Goal: Transaction & Acquisition: Purchase product/service

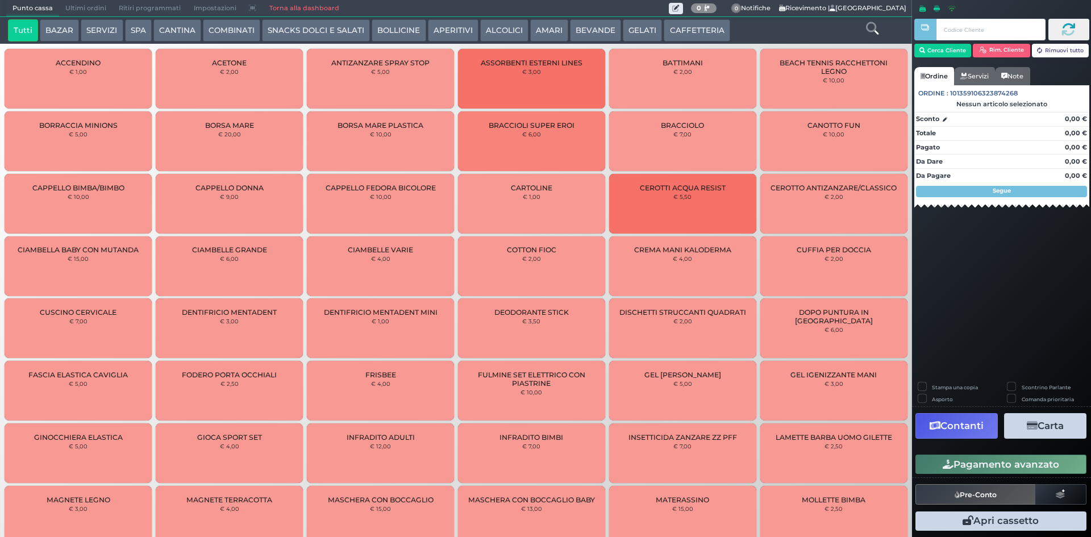
click at [664, 32] on button "CAFFETTERIA" at bounding box center [697, 30] width 66 height 23
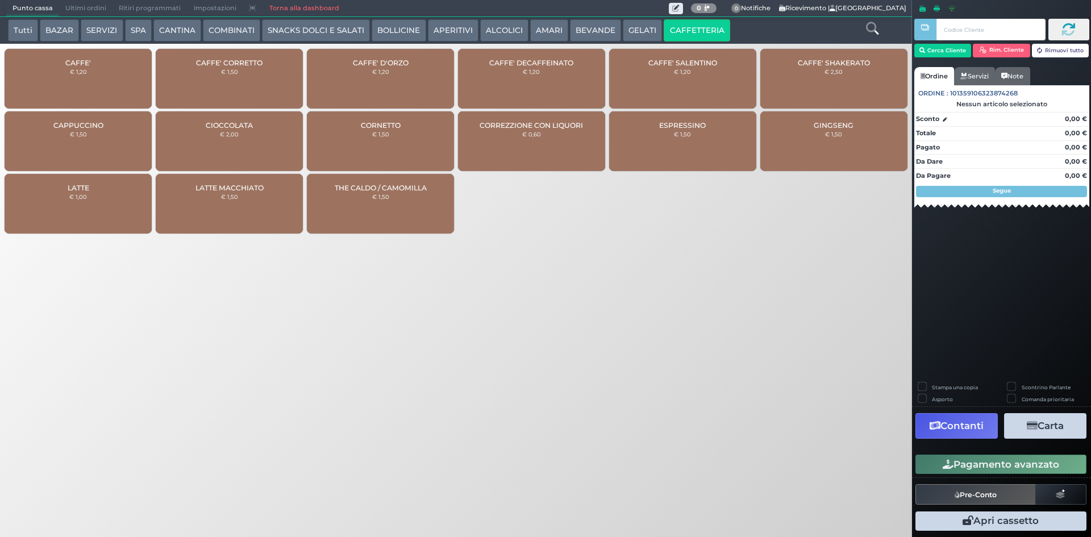
click at [93, 77] on div "CAFFE' € 1,20" at bounding box center [78, 79] width 147 height 60
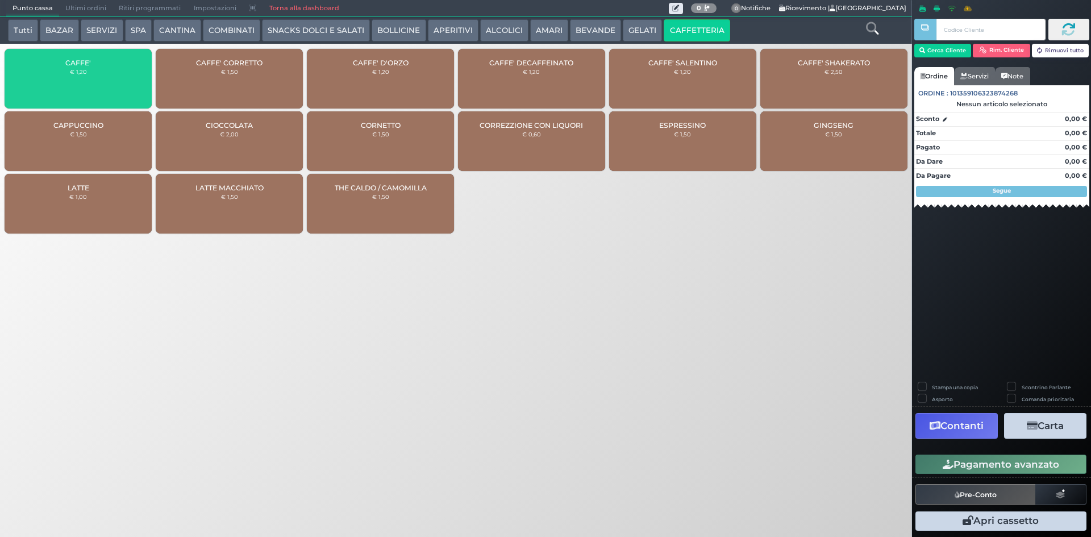
click at [93, 77] on div "CAFFE' € 1,20" at bounding box center [78, 79] width 147 height 60
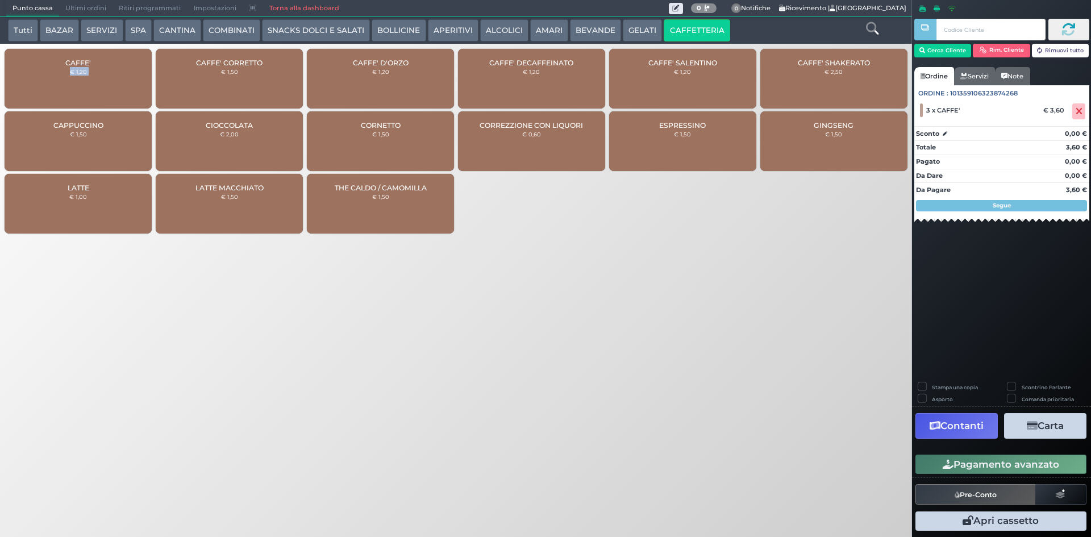
click at [93, 77] on div "CAFFE' € 1,20" at bounding box center [78, 79] width 147 height 60
click at [987, 465] on button "Pagamento avanzato" at bounding box center [1000, 463] width 171 height 19
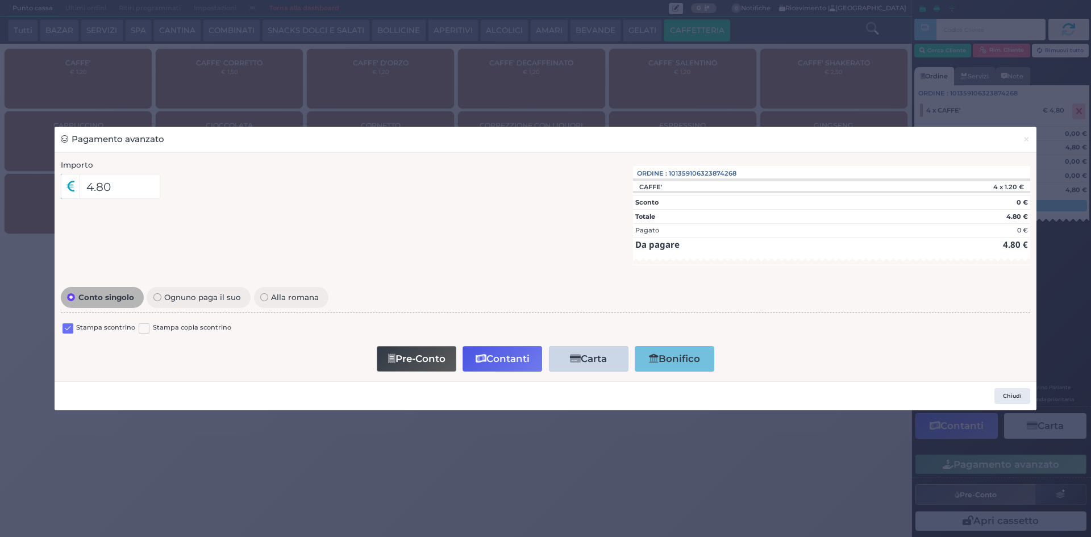
click at [63, 328] on label at bounding box center [67, 328] width 11 height 11
click at [0, 0] on input "checkbox" at bounding box center [0, 0] width 0 height 0
click at [426, 358] on button "Pre-Conto" at bounding box center [417, 359] width 80 height 26
click at [1036, 135] on button "×" at bounding box center [1026, 140] width 20 height 26
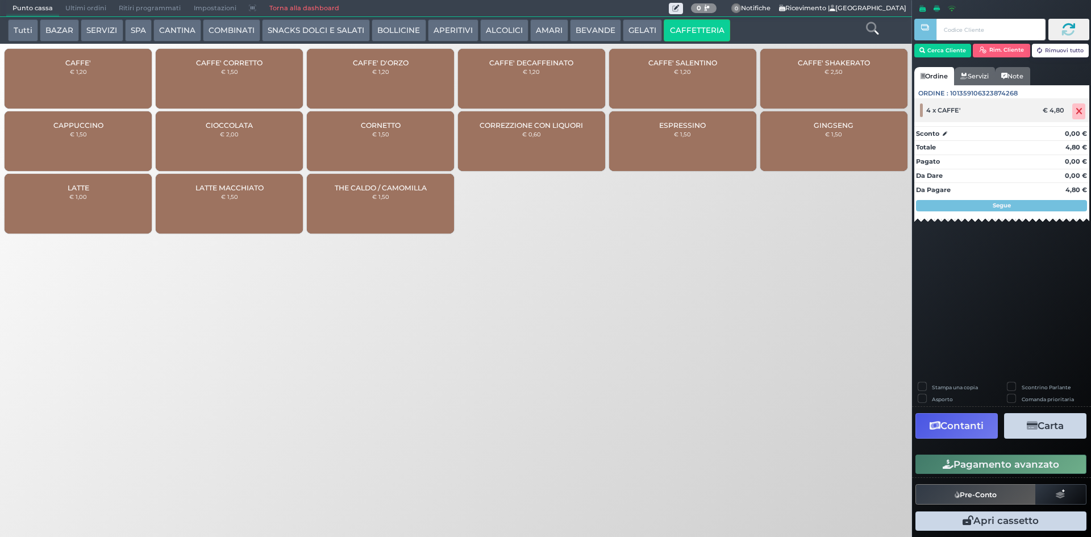
click at [1081, 112] on icon at bounding box center [1078, 111] width 7 height 1
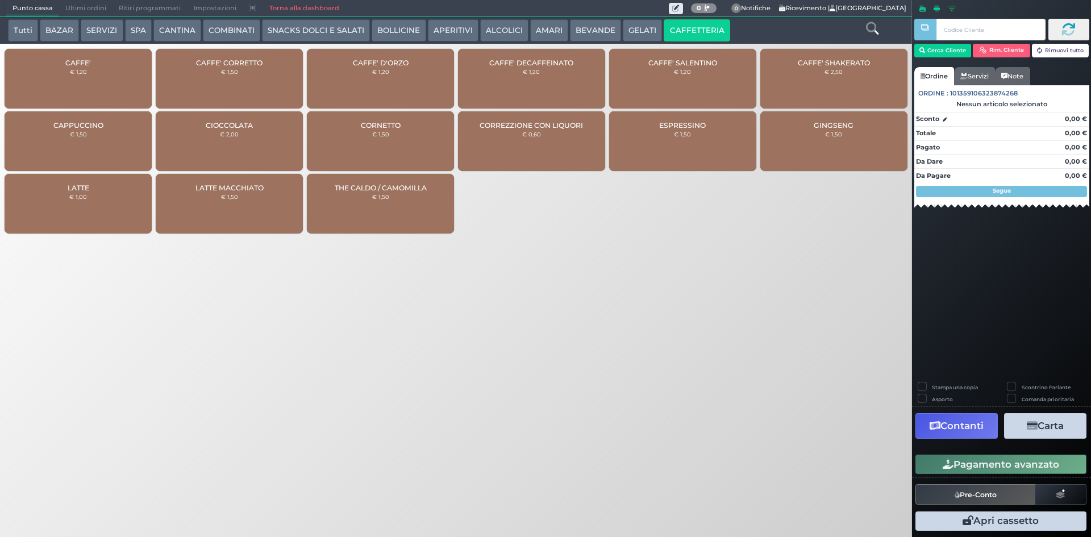
click at [1084, 0] on html "Punto cassa [GEOGRAPHIC_DATA] Ultimi ordini Delivery Ritiri programmati Imposta…" at bounding box center [545, 268] width 1091 height 537
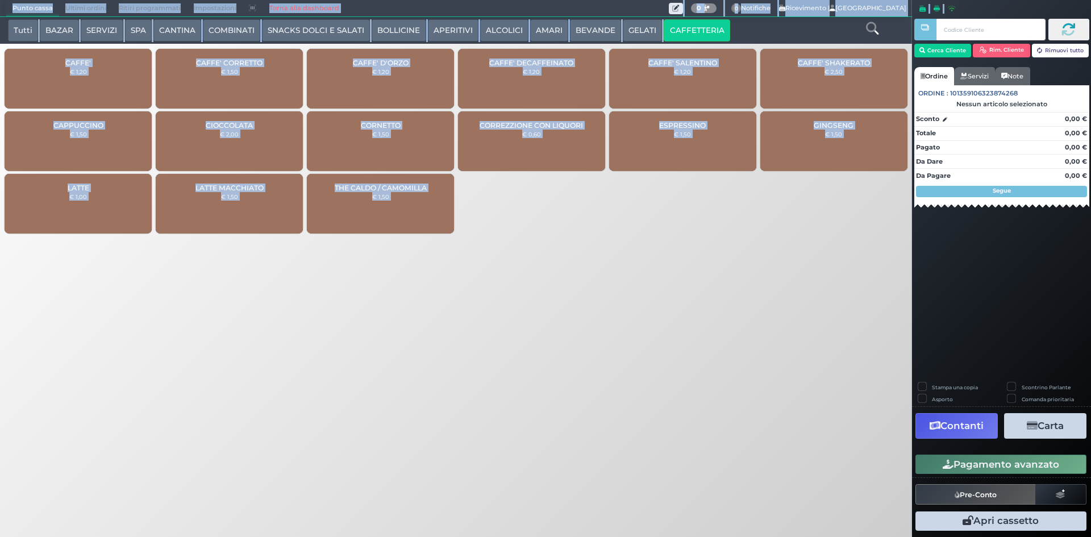
click at [593, 404] on div "Punto cassa [GEOGRAPHIC_DATA] Ultimi ordini Delivery Ritiri programmati Imposta…" at bounding box center [545, 268] width 1091 height 537
click at [593, 399] on div "Punto cassa [GEOGRAPHIC_DATA] Ultimi ordini Delivery Ritiri programmati Imposta…" at bounding box center [545, 268] width 1091 height 537
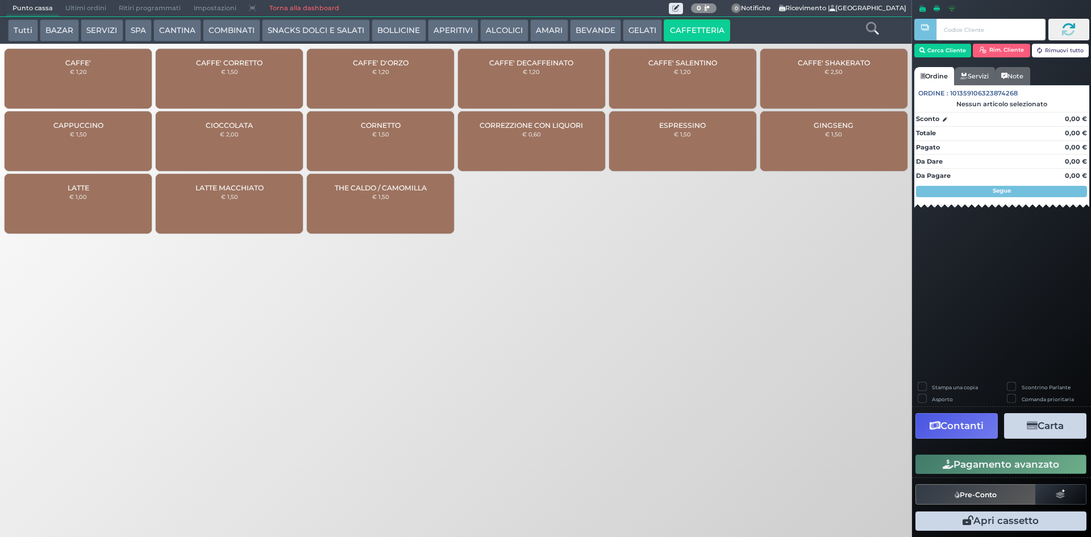
drag, startPoint x: 597, startPoint y: 396, endPoint x: 825, endPoint y: 243, distance: 275.3
click at [602, 394] on div "Punto cassa [GEOGRAPHIC_DATA] Ultimi ordini Delivery Ritiri programmati Imposta…" at bounding box center [545, 268] width 1091 height 537
click at [961, 52] on button "Cerca Cliente" at bounding box center [942, 51] width 57 height 14
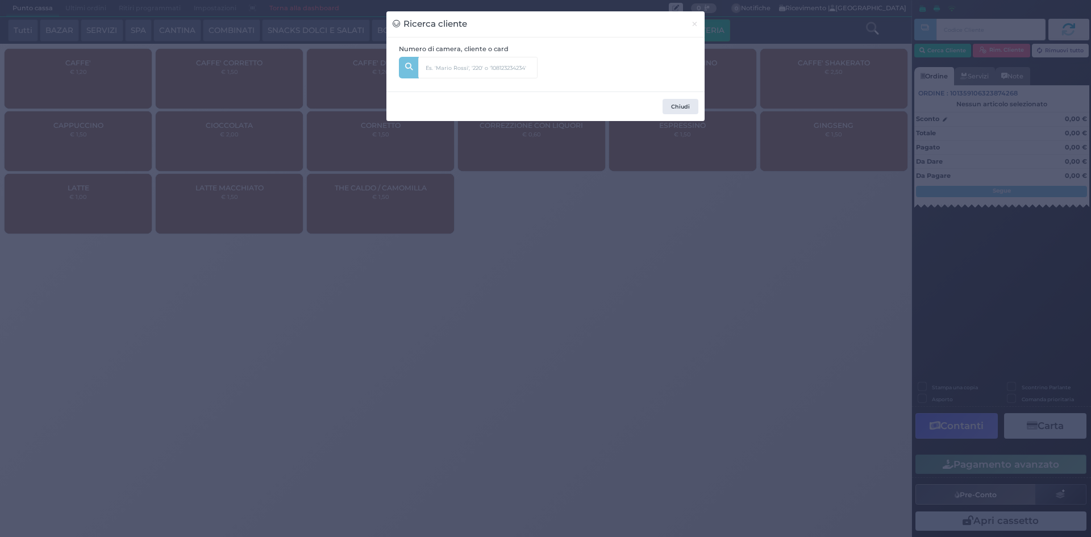
drag, startPoint x: 945, startPoint y: 76, endPoint x: 885, endPoint y: 74, distance: 60.3
click at [940, 76] on div "Ricerca cliente × Numero di camera, cliente o card [GEOGRAPHIC_DATA]" at bounding box center [545, 268] width 1091 height 537
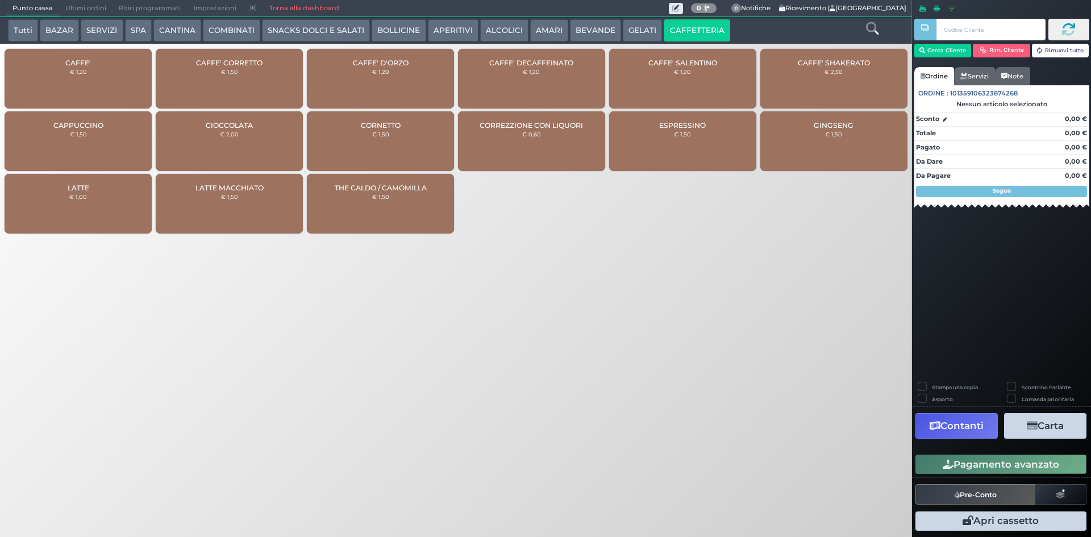
click at [25, 28] on button "Tutti" at bounding box center [23, 30] width 30 height 23
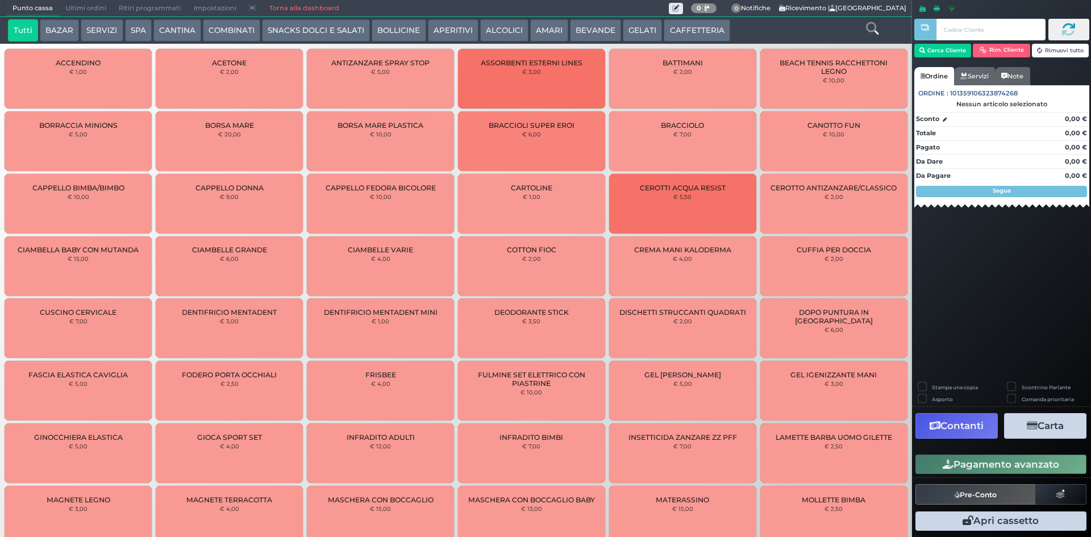
click at [866, 28] on icon at bounding box center [872, 28] width 12 height 12
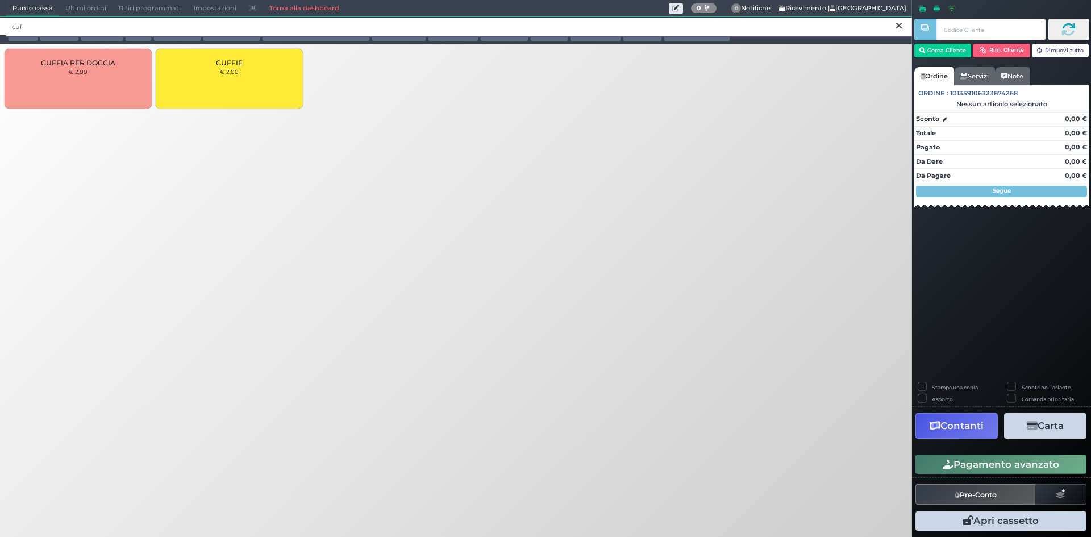
type input "cuf"
click at [255, 82] on div "CUFFIE € 2,00" at bounding box center [229, 79] width 147 height 60
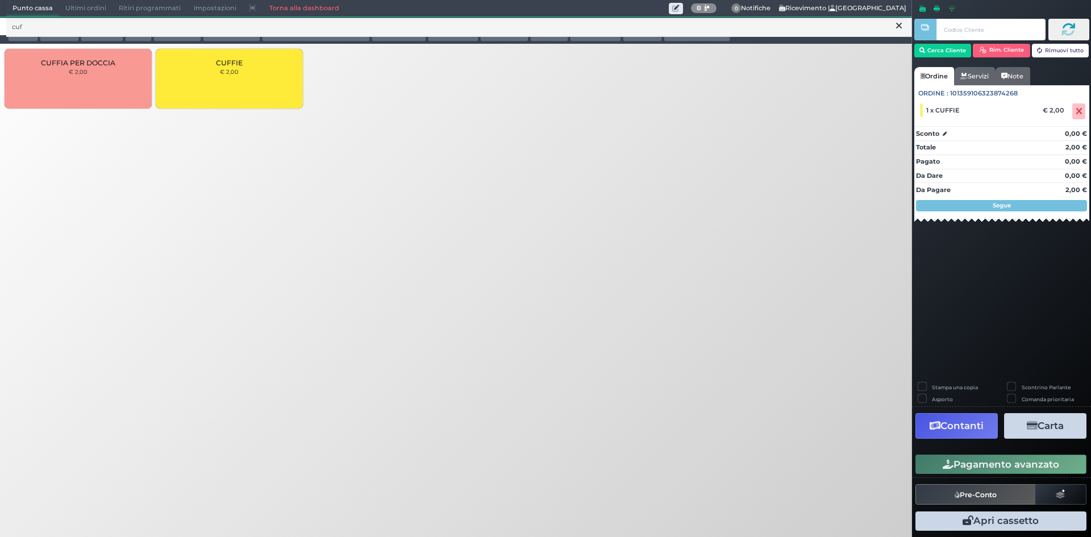
drag, startPoint x: 586, startPoint y: 173, endPoint x: 770, endPoint y: 227, distance: 191.8
click at [586, 173] on div "Punto cassa [GEOGRAPHIC_DATA] Ultimi ordini Delivery Ritiri programmati Imposta…" at bounding box center [545, 268] width 1091 height 537
click at [994, 470] on button "Pagamento avanzato" at bounding box center [1000, 463] width 171 height 19
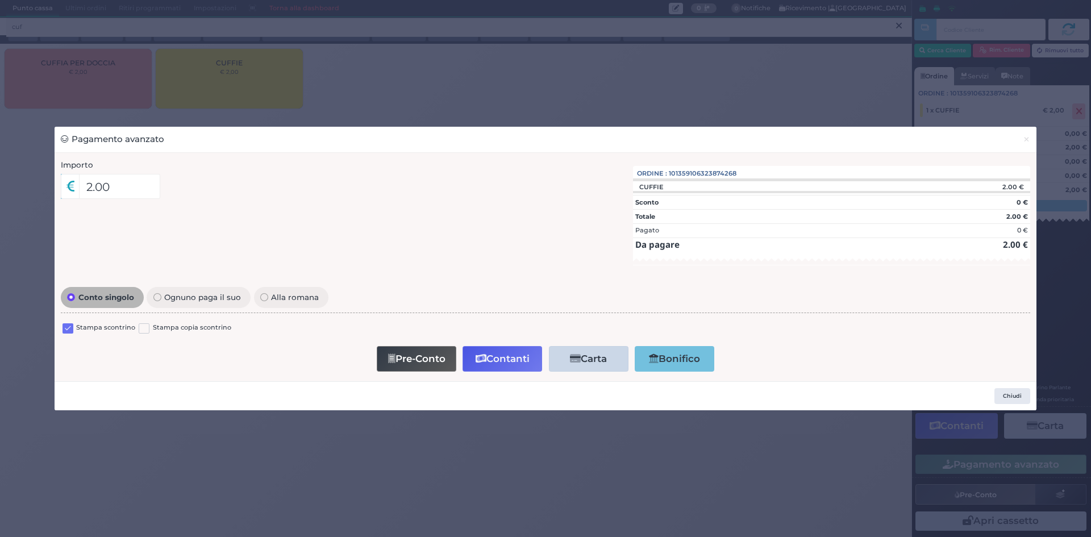
drag, startPoint x: 672, startPoint y: 286, endPoint x: 762, endPoint y: 227, distance: 107.9
click at [672, 286] on div "Conto singolo Ognuno paga il suo Alla romana Stampa scontrino Stampa copia scon…" at bounding box center [545, 329] width 981 height 91
click at [1029, 110] on div "Pagamento avanzato × Importo 2.00 Importo Totale 2.00 Quote 1 1" at bounding box center [545, 268] width 1091 height 537
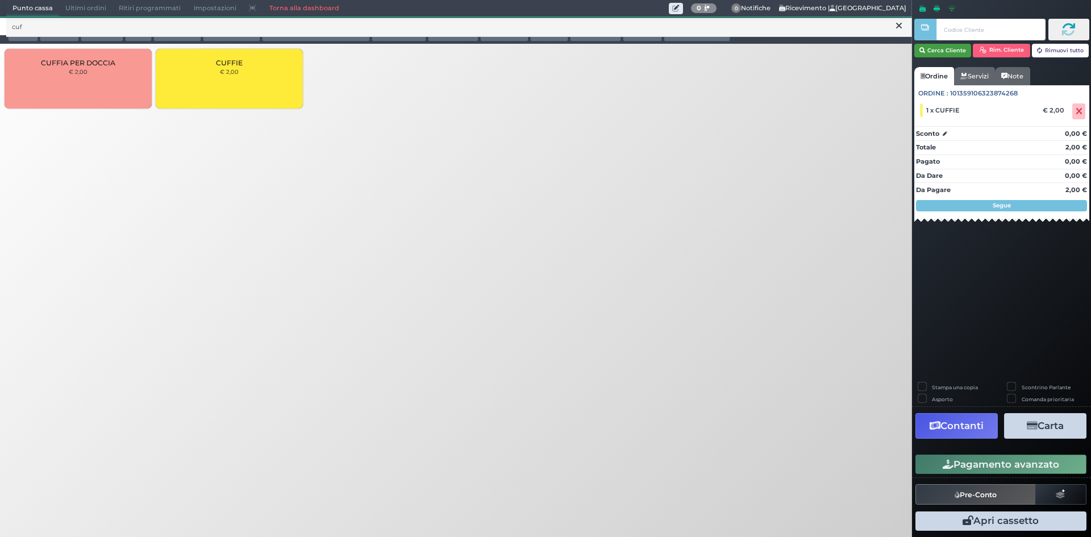
click at [950, 49] on button "Cerca Cliente" at bounding box center [942, 51] width 57 height 14
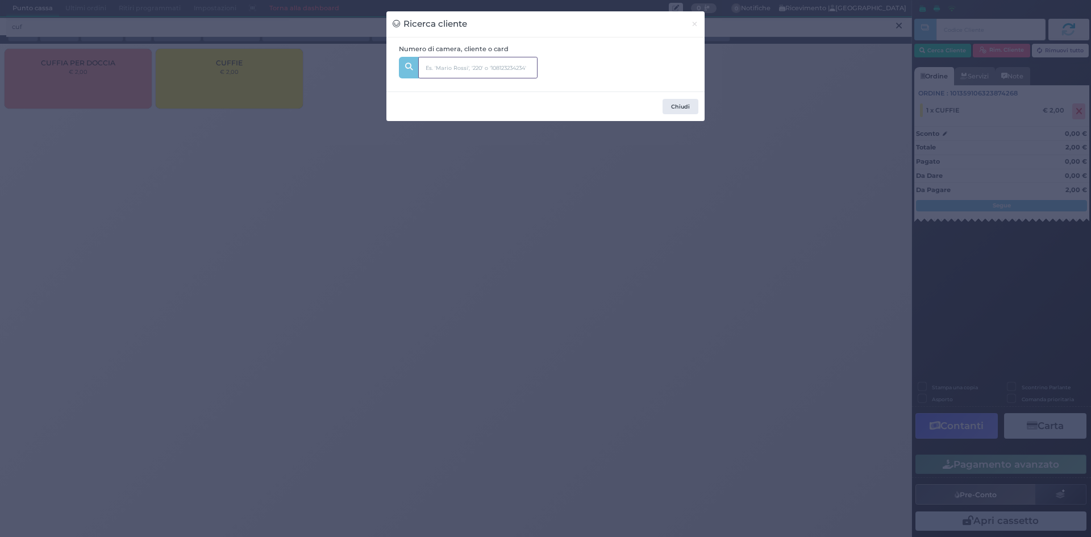
click at [460, 69] on input "text" at bounding box center [477, 68] width 119 height 22
type input "249"
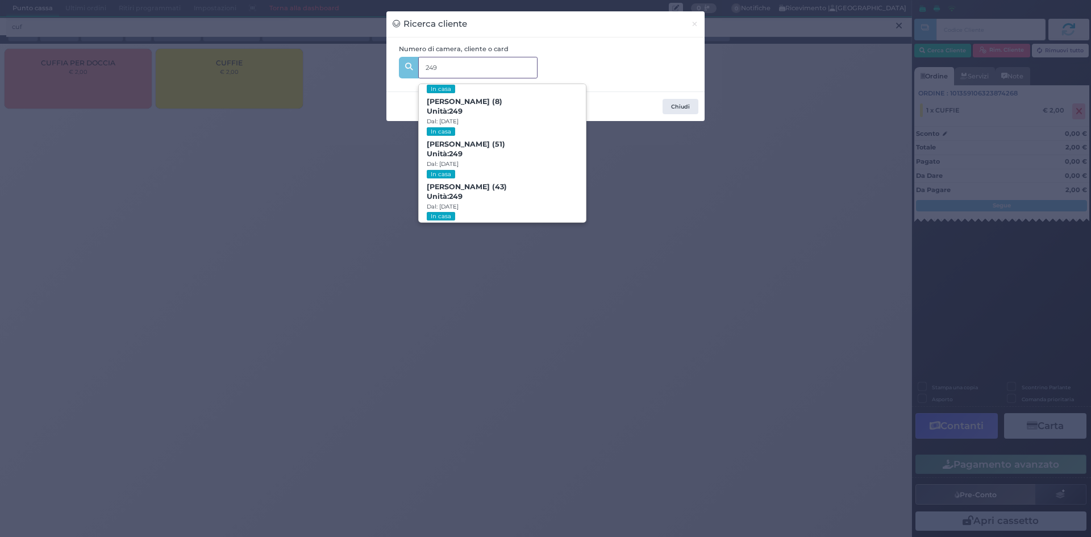
scroll to position [176, 0]
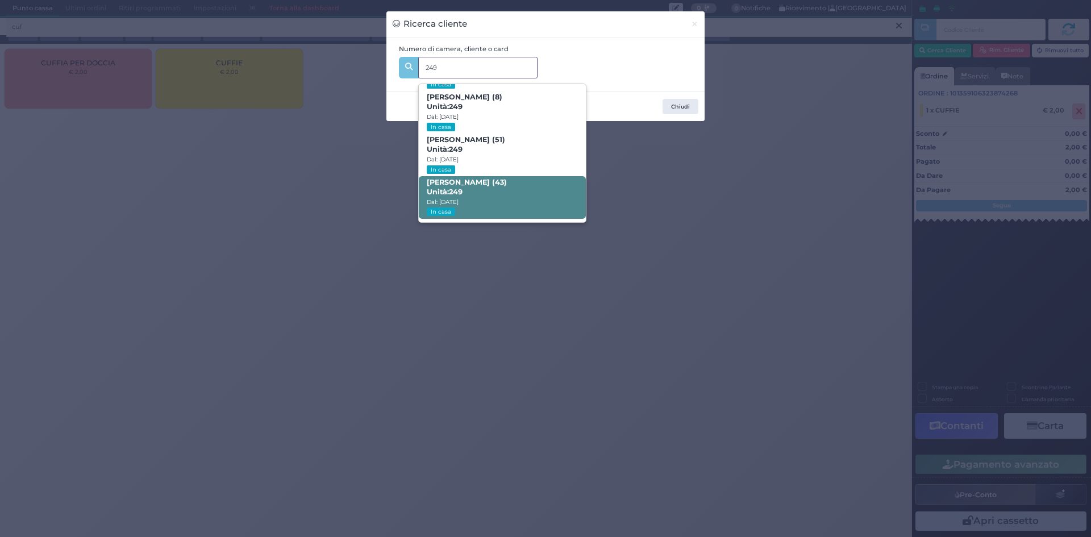
click at [520, 189] on span "[PERSON_NAME] (43) Unità: 249 Dal: [DATE] In casa" at bounding box center [502, 197] width 166 height 43
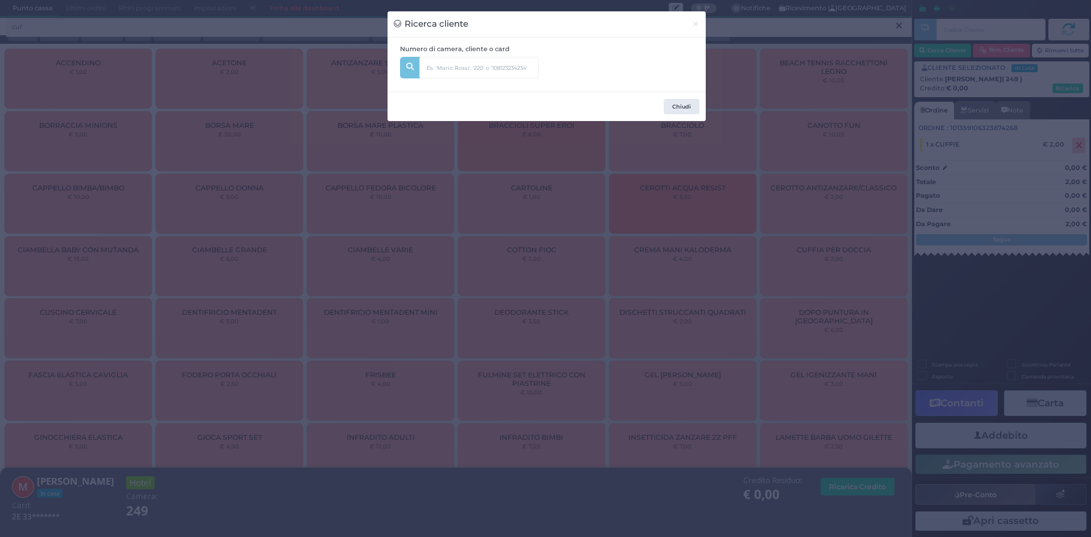
click at [879, 153] on div "Ricerca cliente × Numero di camera, cliente o card 249 [PERSON_NAME] (10) Unità…" at bounding box center [545, 268] width 1091 height 537
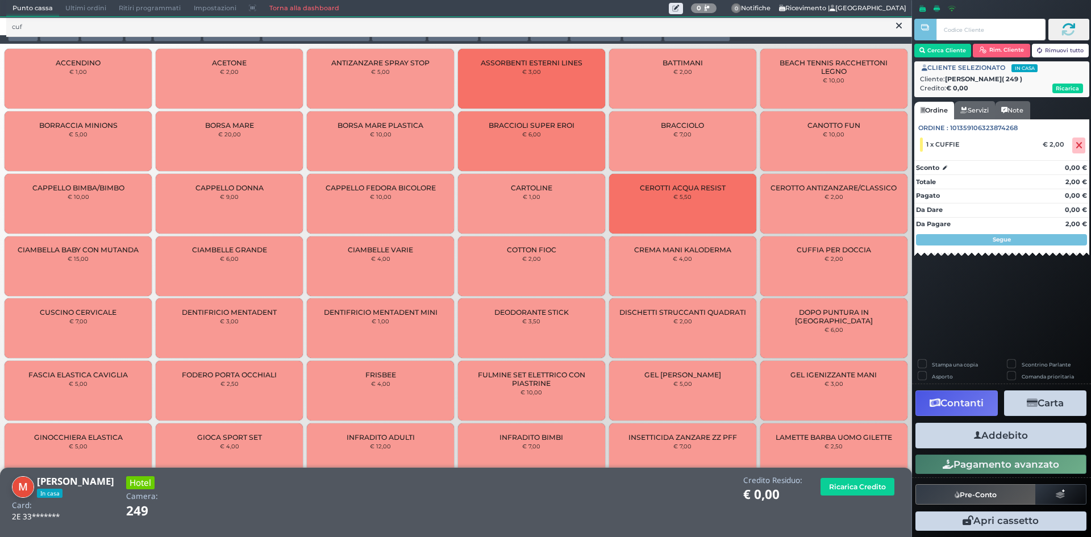
click at [1015, 431] on button "Addebito" at bounding box center [1000, 436] width 171 height 26
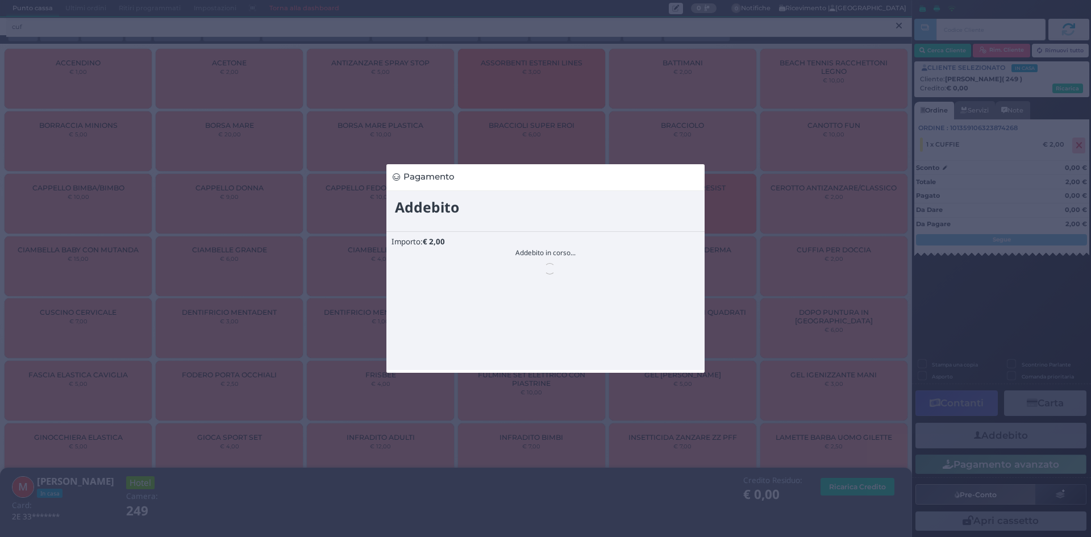
scroll to position [0, 0]
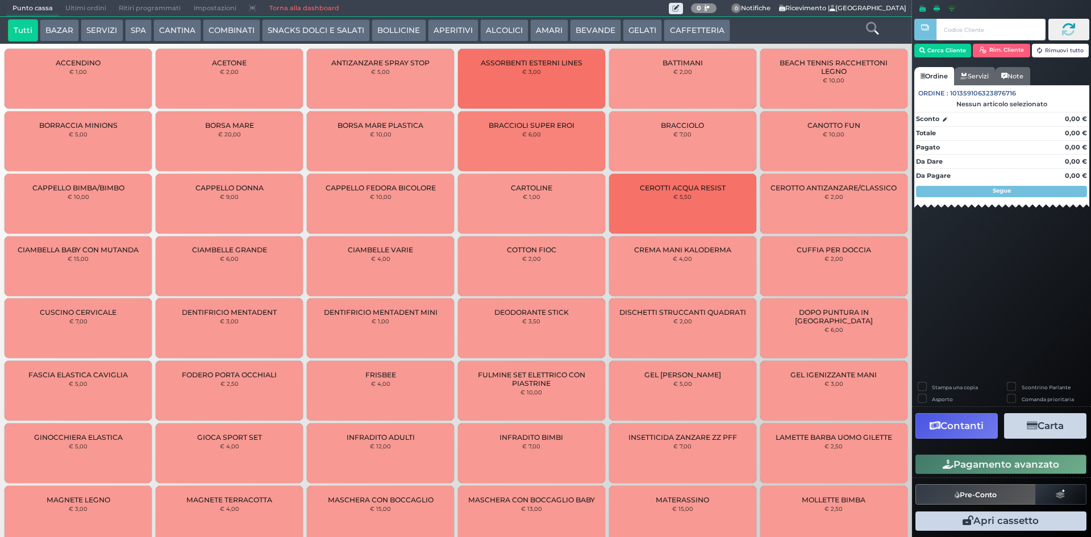
click at [875, 28] on icon at bounding box center [872, 28] width 12 height 12
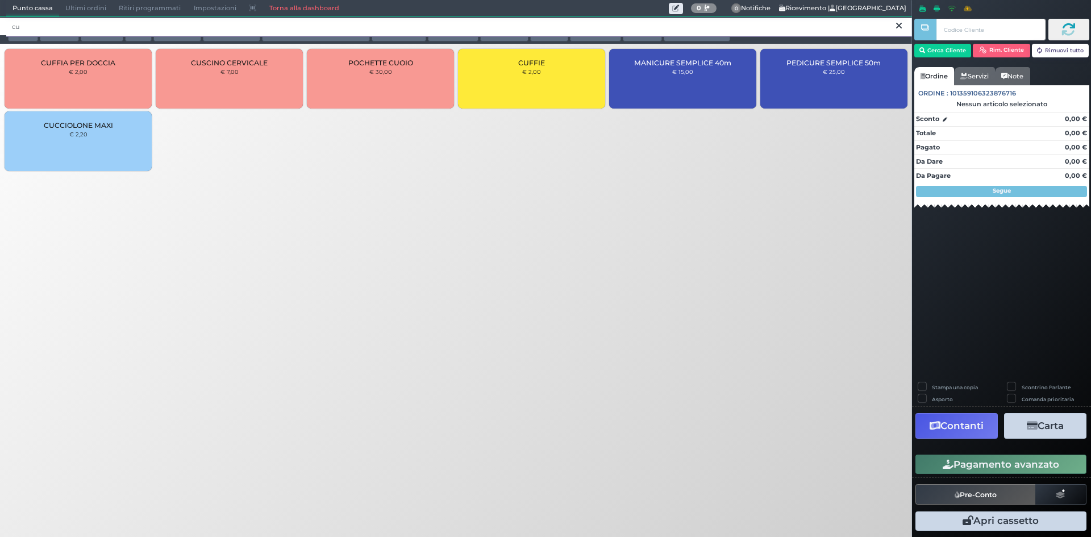
type input "cu"
click at [478, 59] on div "CUFFIE € 2,00" at bounding box center [531, 79] width 147 height 60
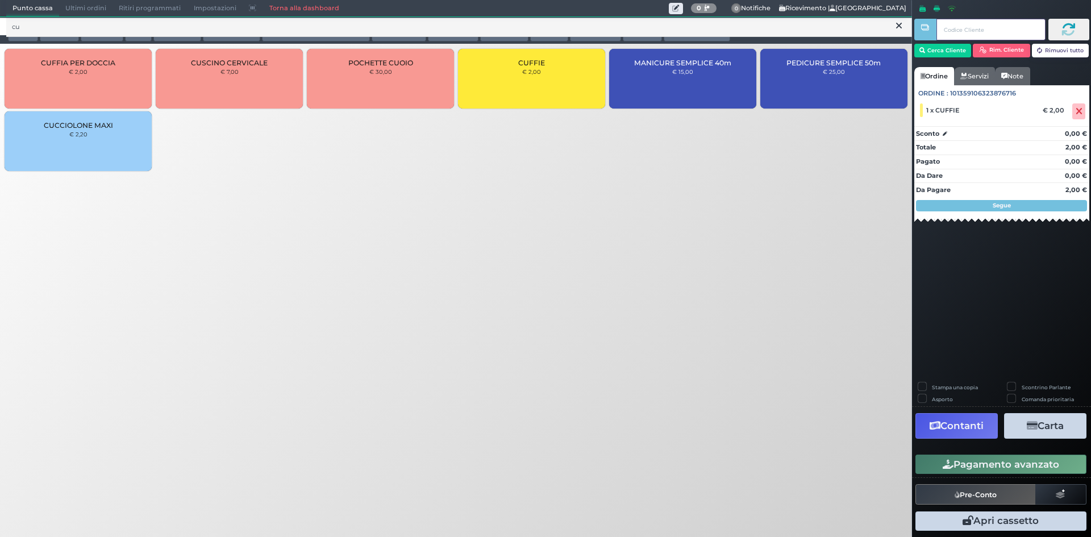
click at [964, 23] on input "text" at bounding box center [990, 30] width 109 height 22
click at [948, 49] on button "Cerca Cliente" at bounding box center [942, 51] width 57 height 14
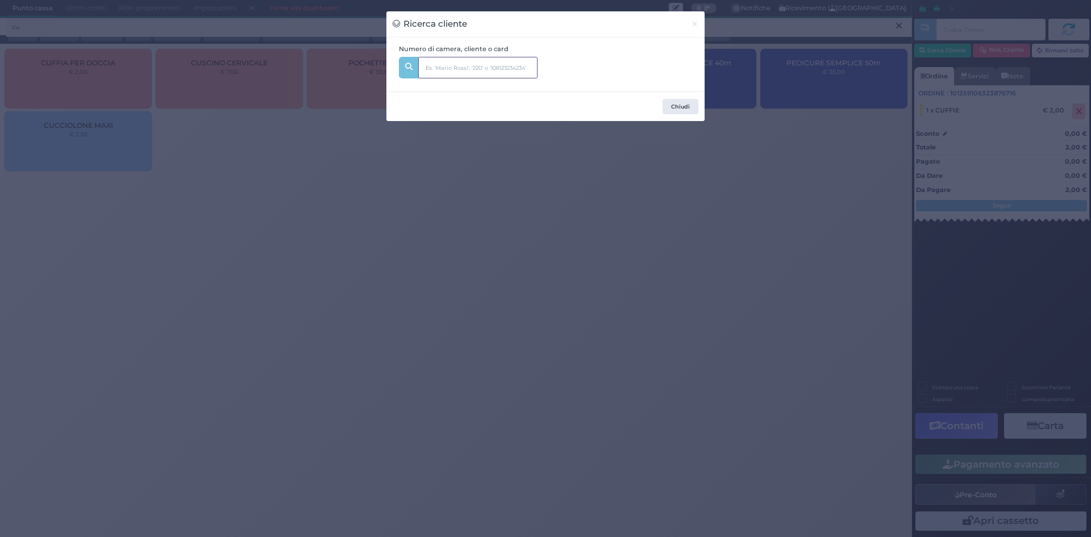
click at [480, 61] on input "text" at bounding box center [477, 68] width 119 height 22
type input "324"
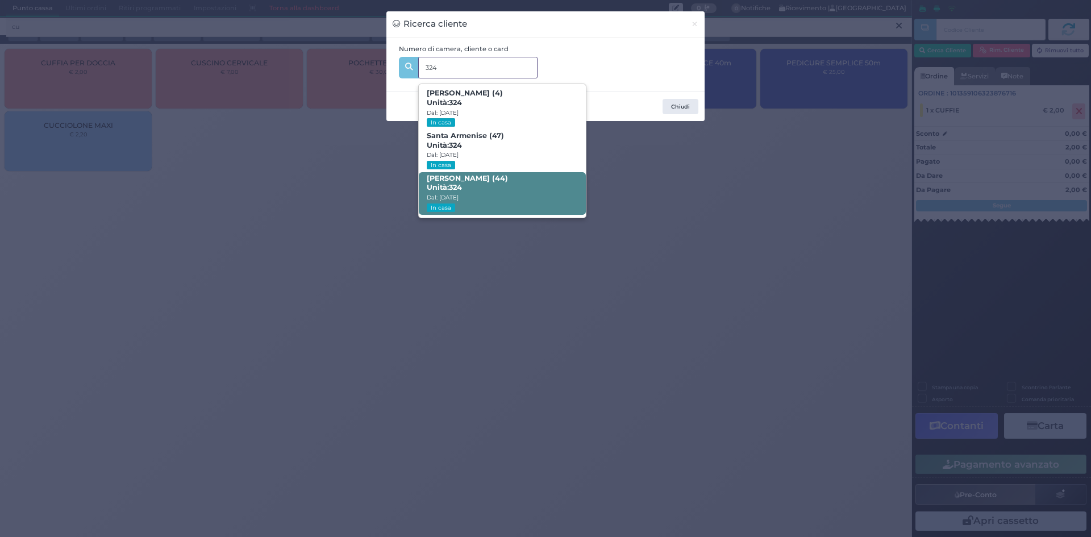
click at [547, 182] on span "Carmine Lafortezza (44) Unità: 324 Dal: 31/08/2025 In casa" at bounding box center [502, 193] width 166 height 43
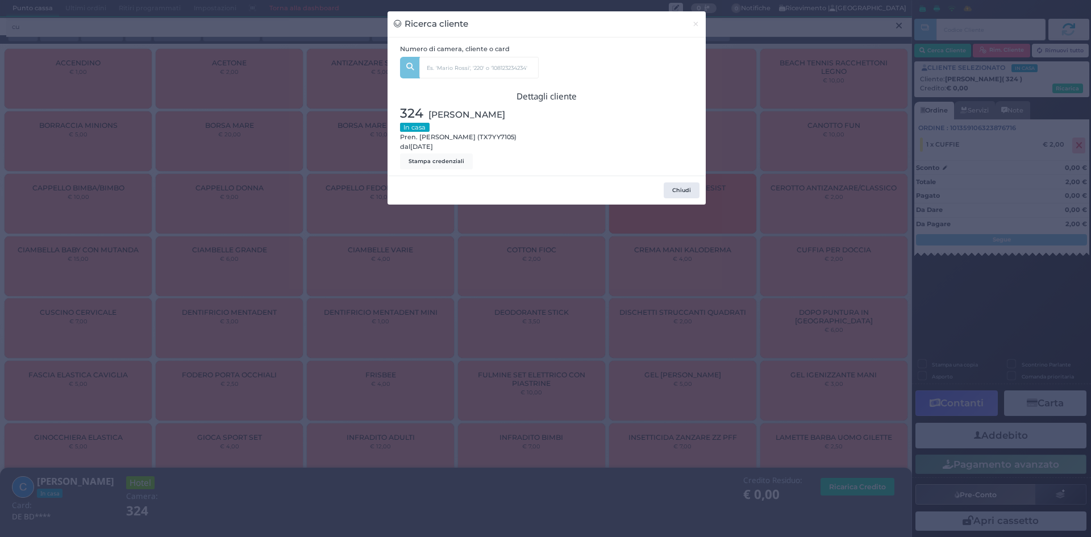
click at [762, 154] on div "Ricerca cliente × Numero di camera, cliente o card 324 Gabry Lafortezza (4) Uni…" at bounding box center [545, 268] width 1091 height 537
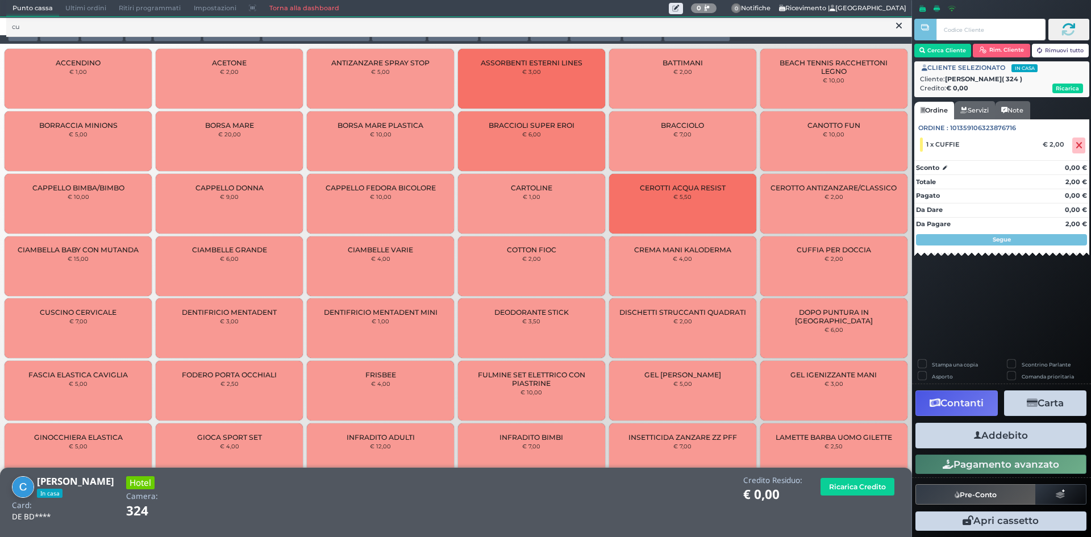
click at [984, 429] on button "Addebito" at bounding box center [1000, 436] width 171 height 26
